Goal: Task Accomplishment & Management: Manage account settings

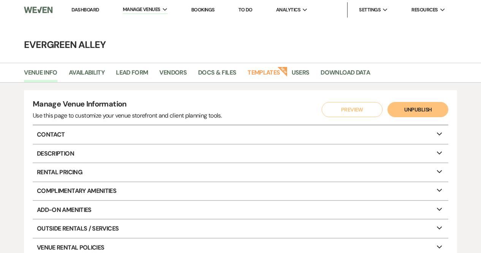
click at [97, 10] on link "Dashboard" at bounding box center [84, 9] width 27 height 6
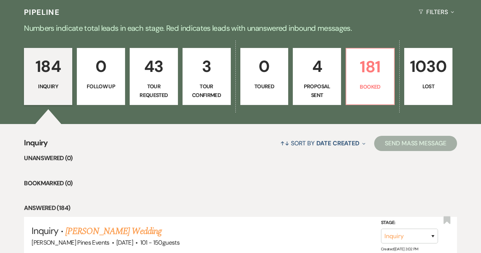
click at [313, 74] on p "4" at bounding box center [317, 66] width 38 height 25
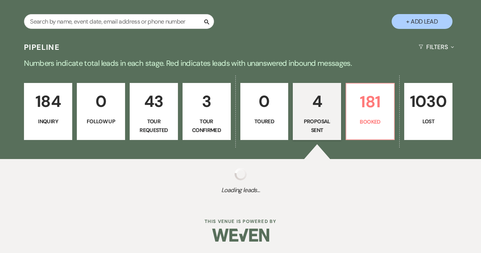
select select "6"
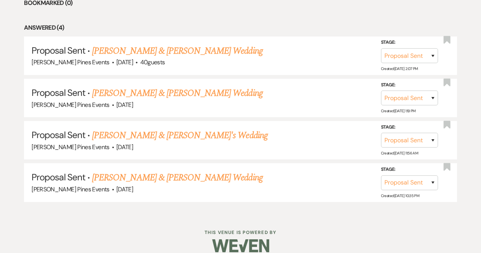
scroll to position [351, 0]
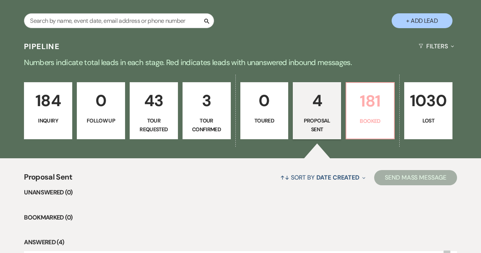
click at [357, 100] on p "181" at bounding box center [370, 100] width 38 height 25
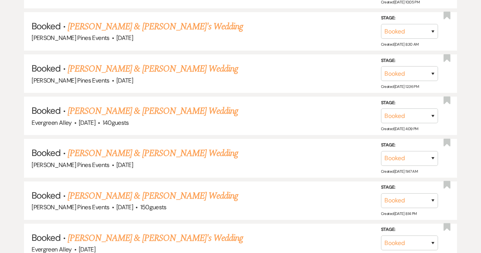
scroll to position [2873, 0]
